Goal: Ask a question

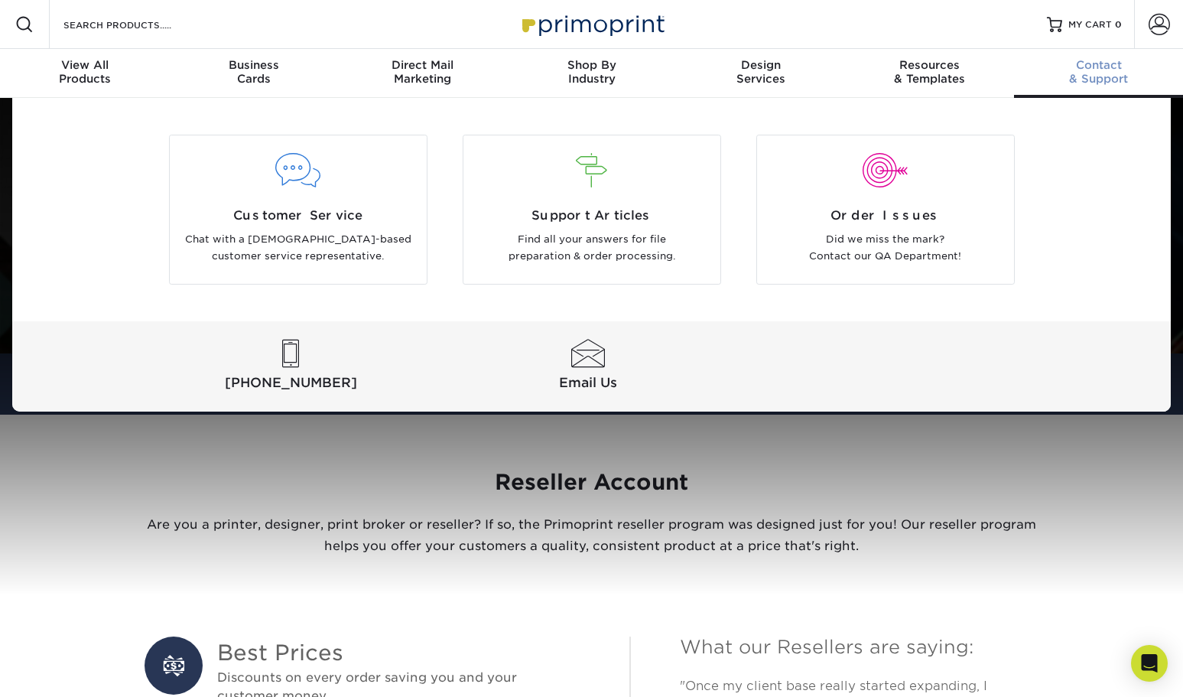
click at [1097, 69] on span "Contact" at bounding box center [1098, 65] width 169 height 14
click at [1101, 74] on div "Contact & Support" at bounding box center [1098, 72] width 169 height 28
click at [1096, 76] on div "Contact & Support" at bounding box center [1098, 72] width 169 height 28
click at [325, 237] on p "Chat with a [DEMOGRAPHIC_DATA]-based customer service representative." at bounding box center [298, 248] width 234 height 34
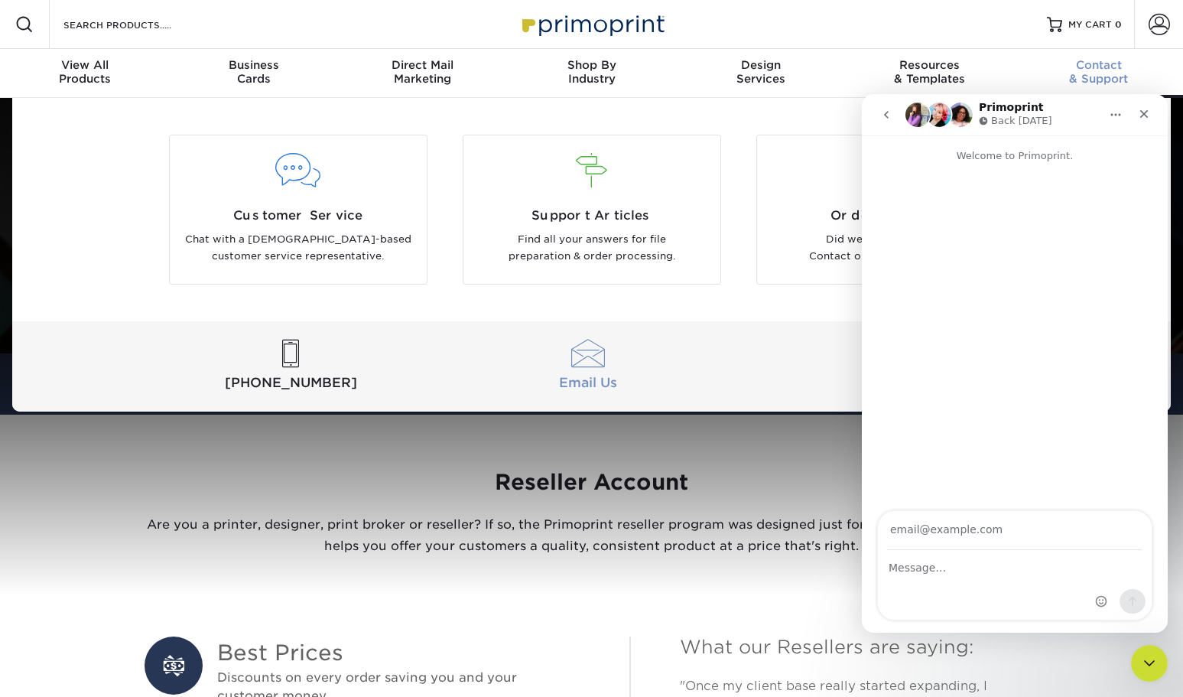
click at [654, 349] on div at bounding box center [588, 354] width 291 height 28
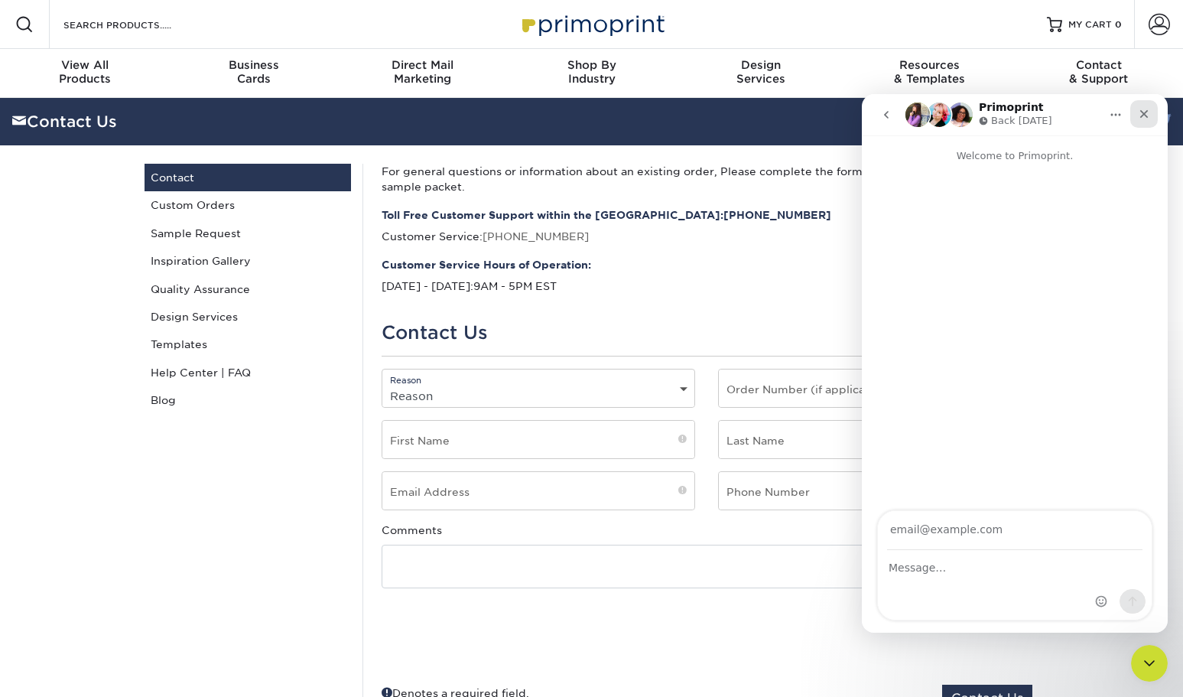
click at [1143, 107] on div "Close" at bounding box center [1144, 114] width 28 height 28
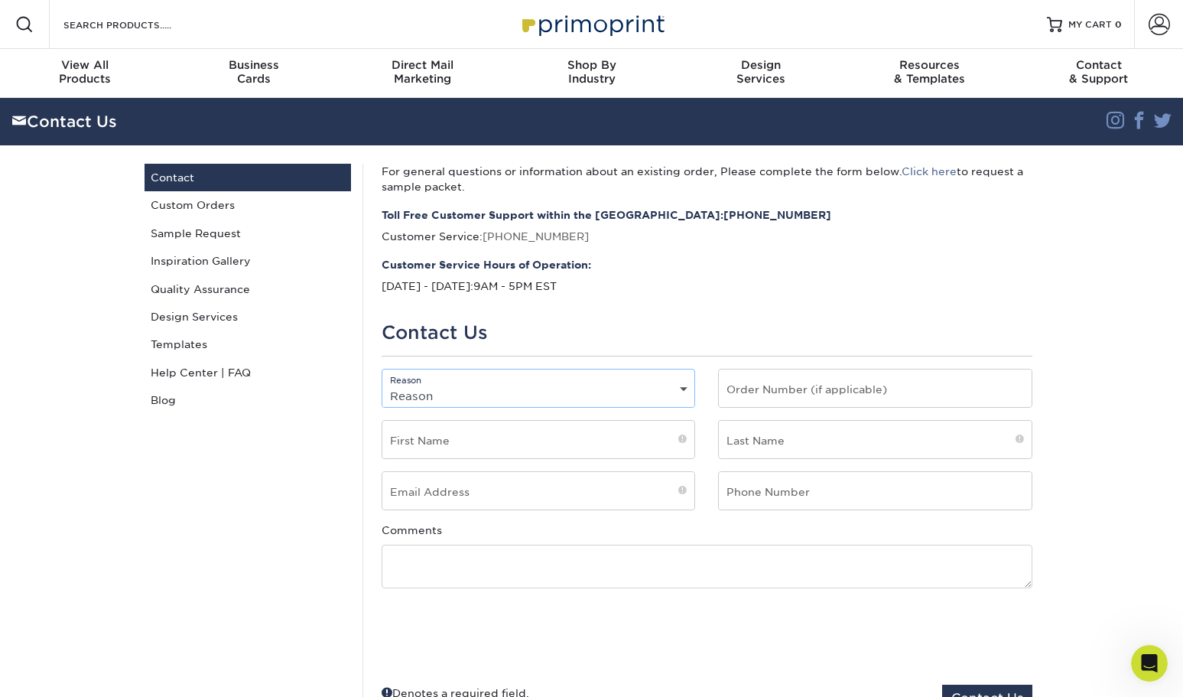
select select "General"
type input "Kathy"
type input "Jodrey"
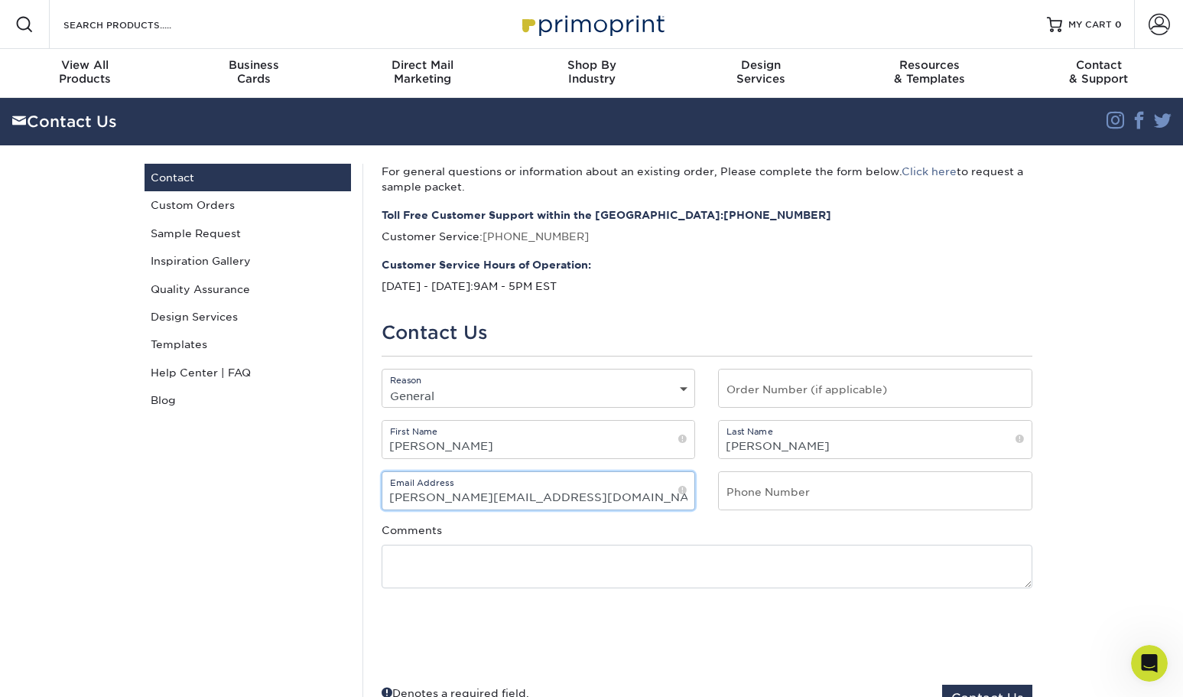
type input "kathy@knocard.com"
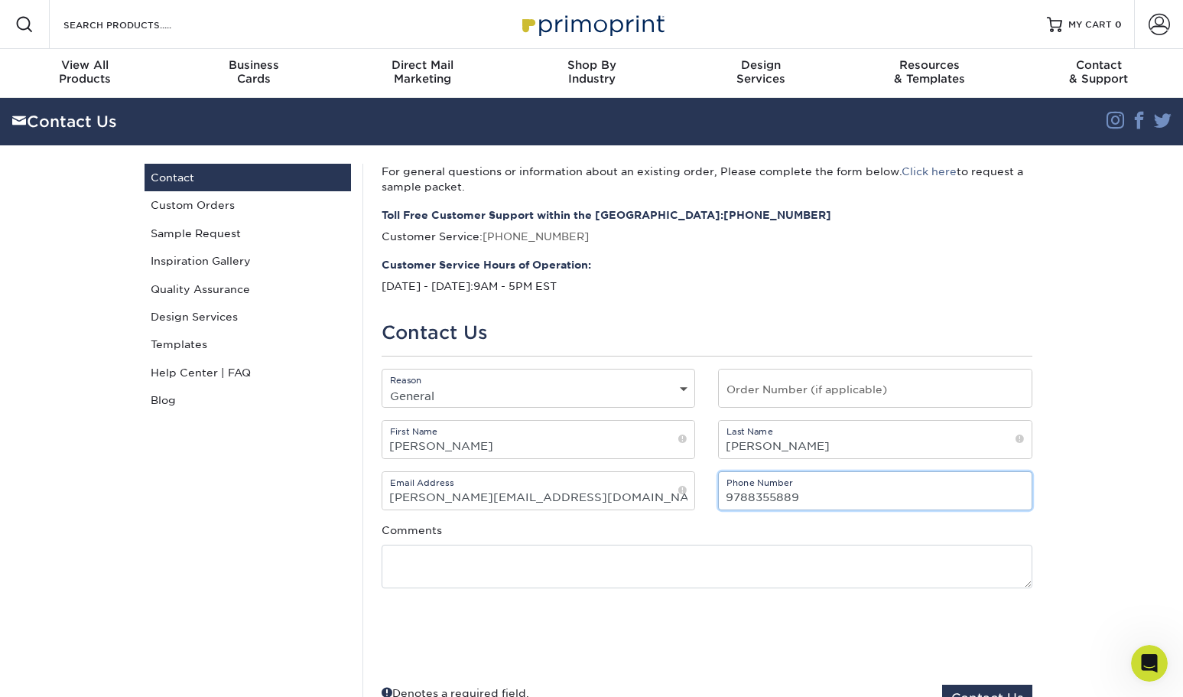
type input "9788355889"
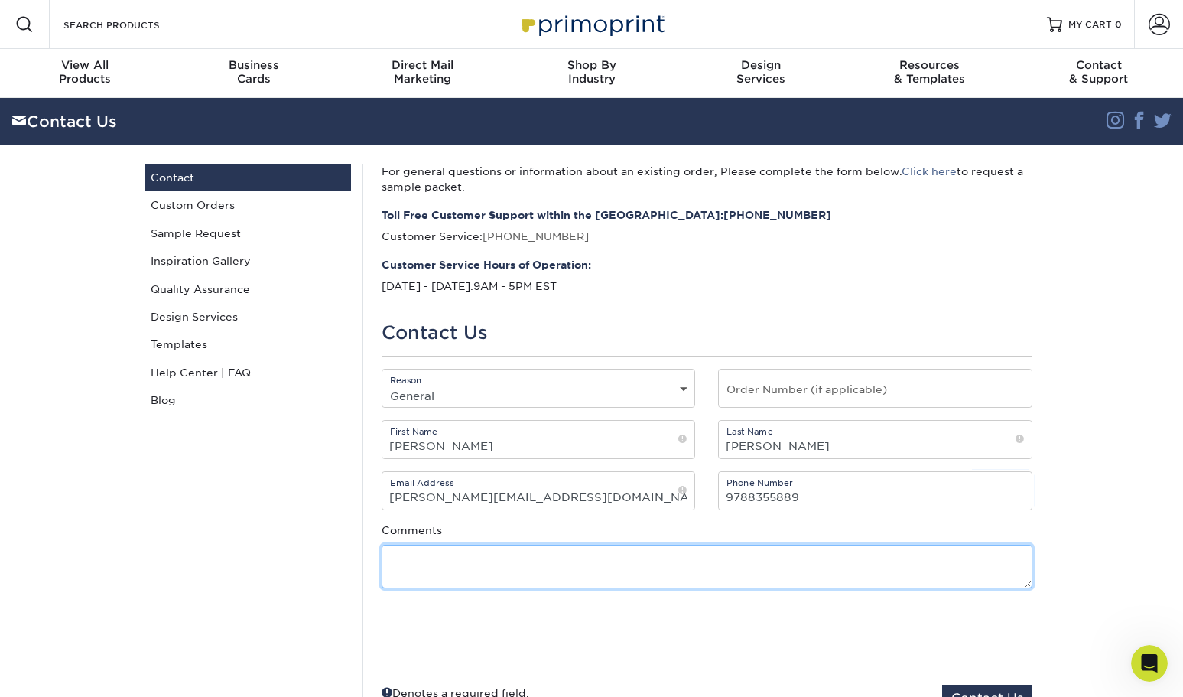
click at [601, 553] on textarea at bounding box center [707, 567] width 651 height 44
paste textarea "We are looking for a service that meets the following criteria: 1. I am able to…"
type textarea "We are looking for a service that meets the following criteria: 1. I am able to…"
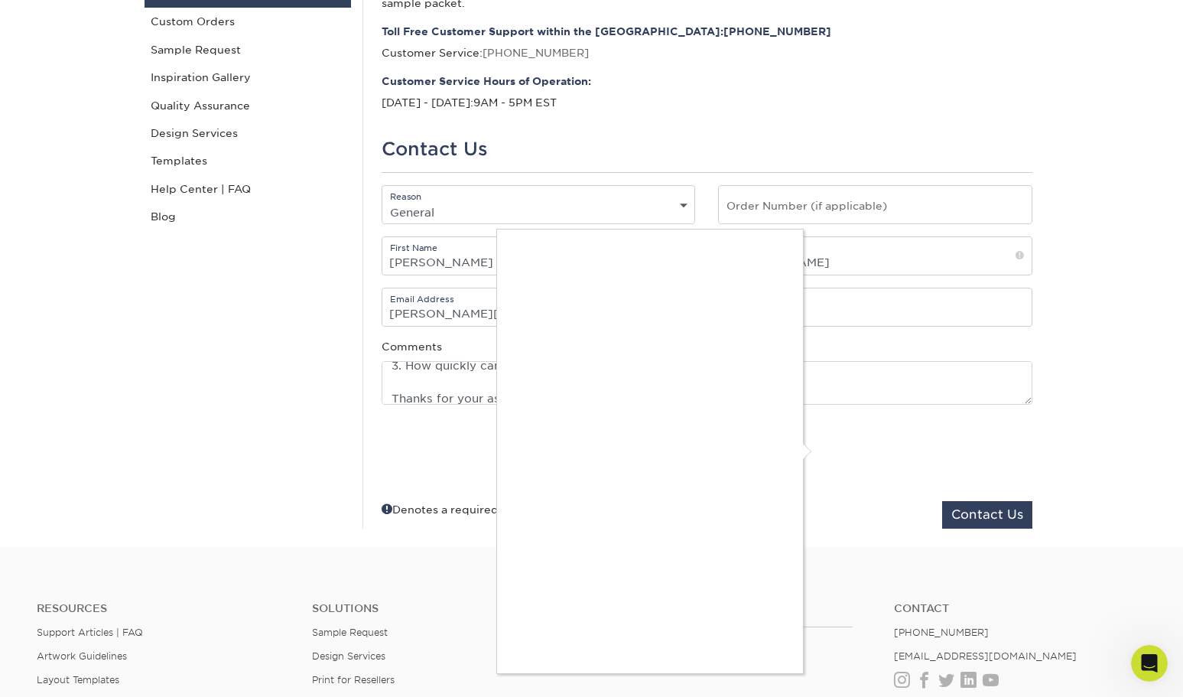
scroll to position [186, 0]
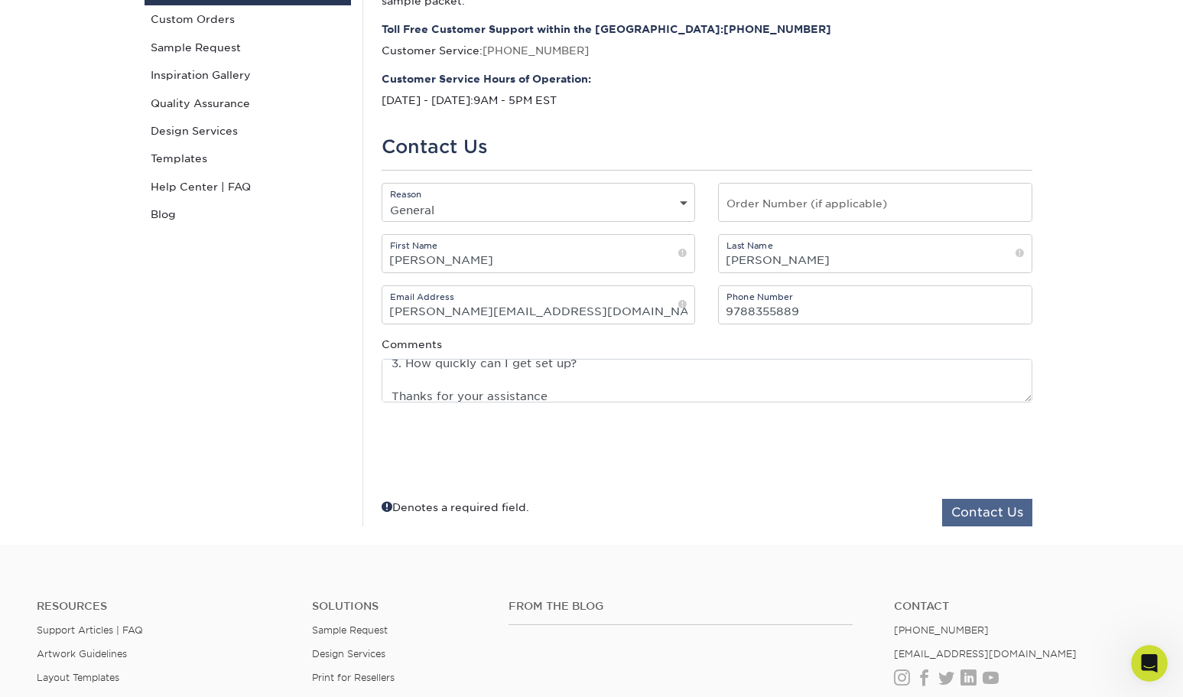
click at [993, 509] on button "Contact Us" at bounding box center [987, 513] width 90 height 28
